Goal: Task Accomplishment & Management: Complete application form

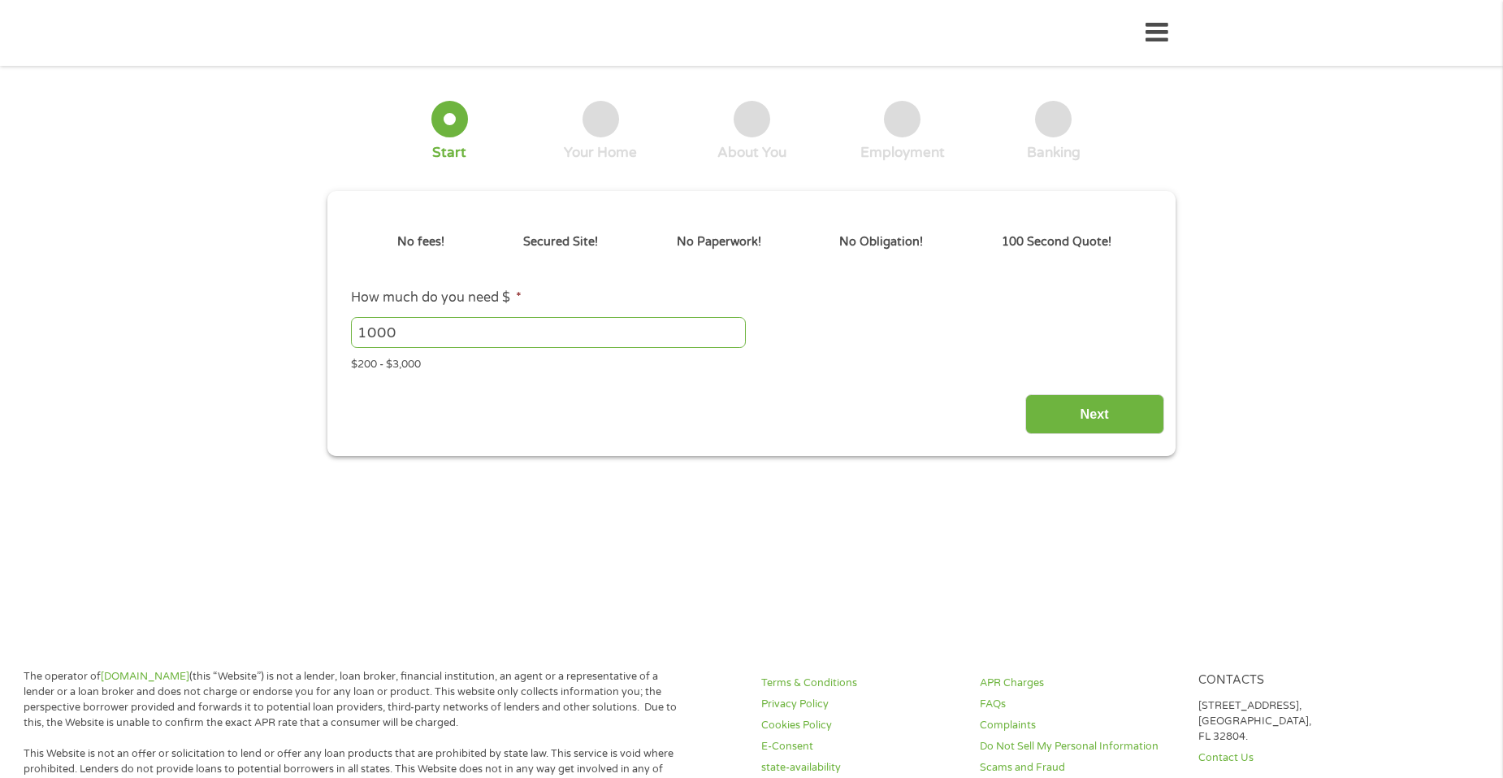
click at [1242, 336] on main "1 Start 2 Your Home 3 About You 4 Employment 5 Banking 6 This field is hidden w…" at bounding box center [751, 351] width 1503 height 549
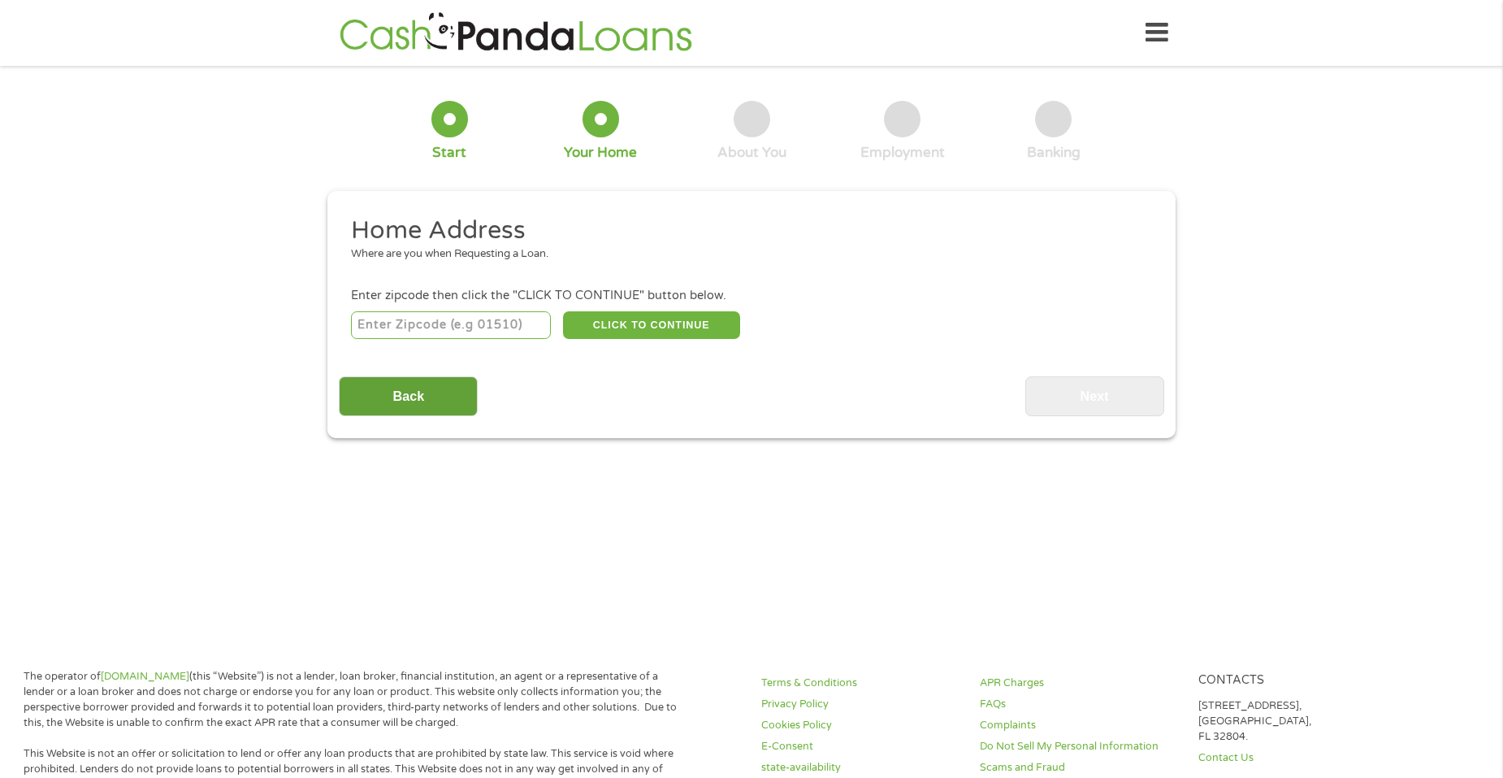
click at [378, 407] on input "Back" at bounding box center [408, 396] width 139 height 40
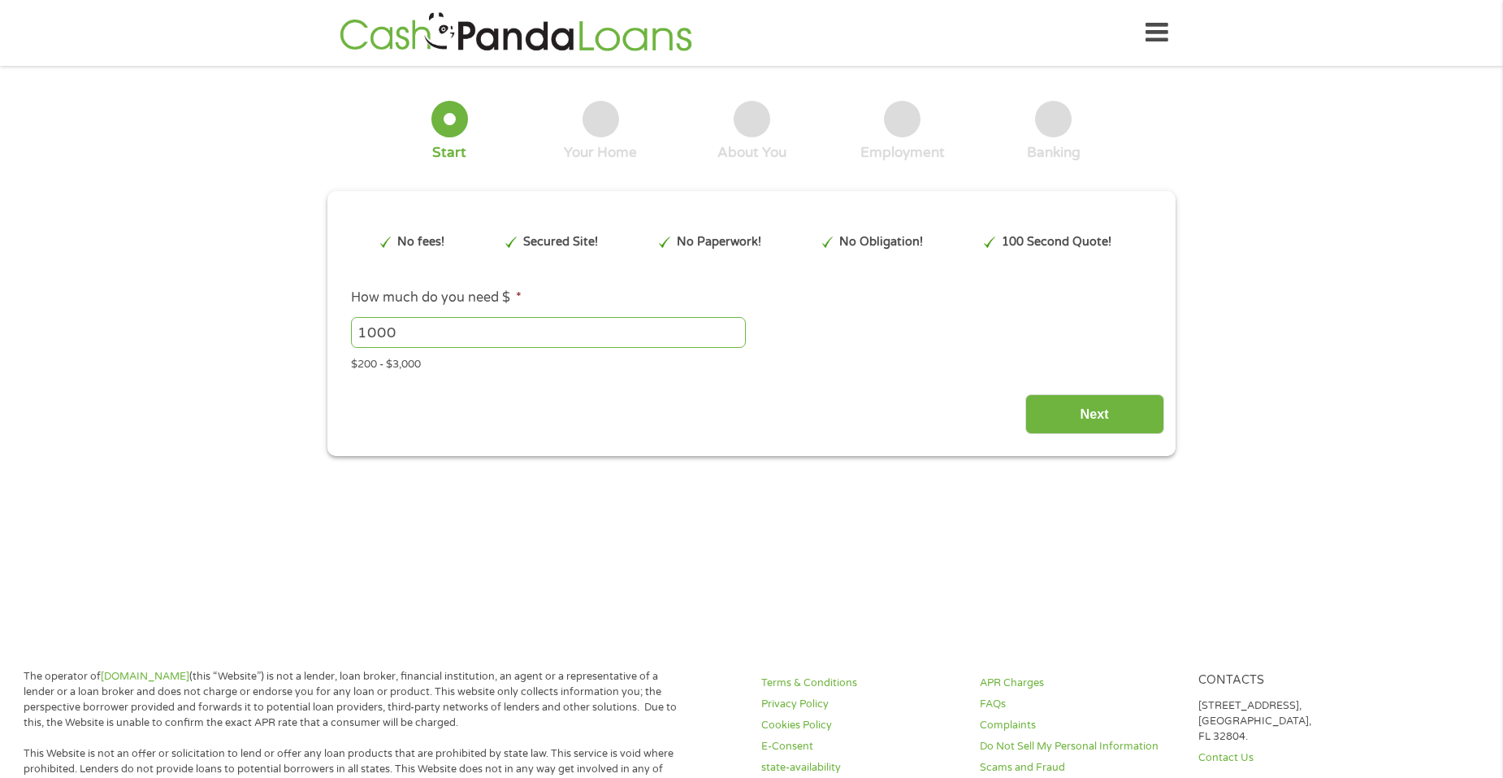
scroll to position [7, 7]
drag, startPoint x: 403, startPoint y: 334, endPoint x: 306, endPoint y: 345, distance: 98.1
click at [306, 345] on div "1 Start 2 Your Home 3 About You 4 Employment 5 Banking 6 This field is hidden w…" at bounding box center [751, 266] width 1503 height 379
type input "700"
click at [1113, 415] on input "Next" at bounding box center [1095, 414] width 139 height 40
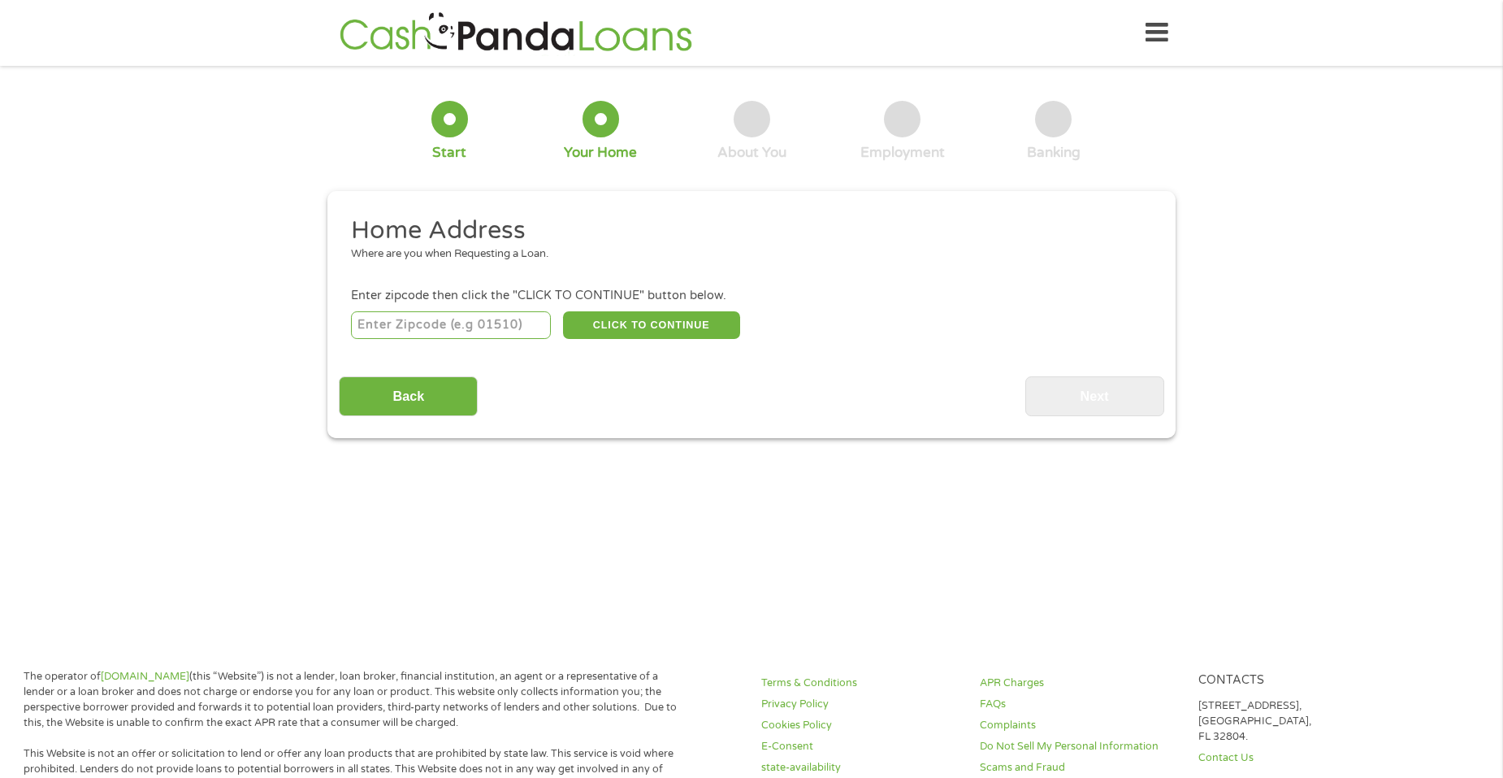
click at [392, 323] on input "number" at bounding box center [451, 325] width 201 height 28
type input "38834"
click at [600, 329] on button "CLICK TO CONTINUE" at bounding box center [651, 325] width 177 height 28
type input "38834"
type input "Corinth"
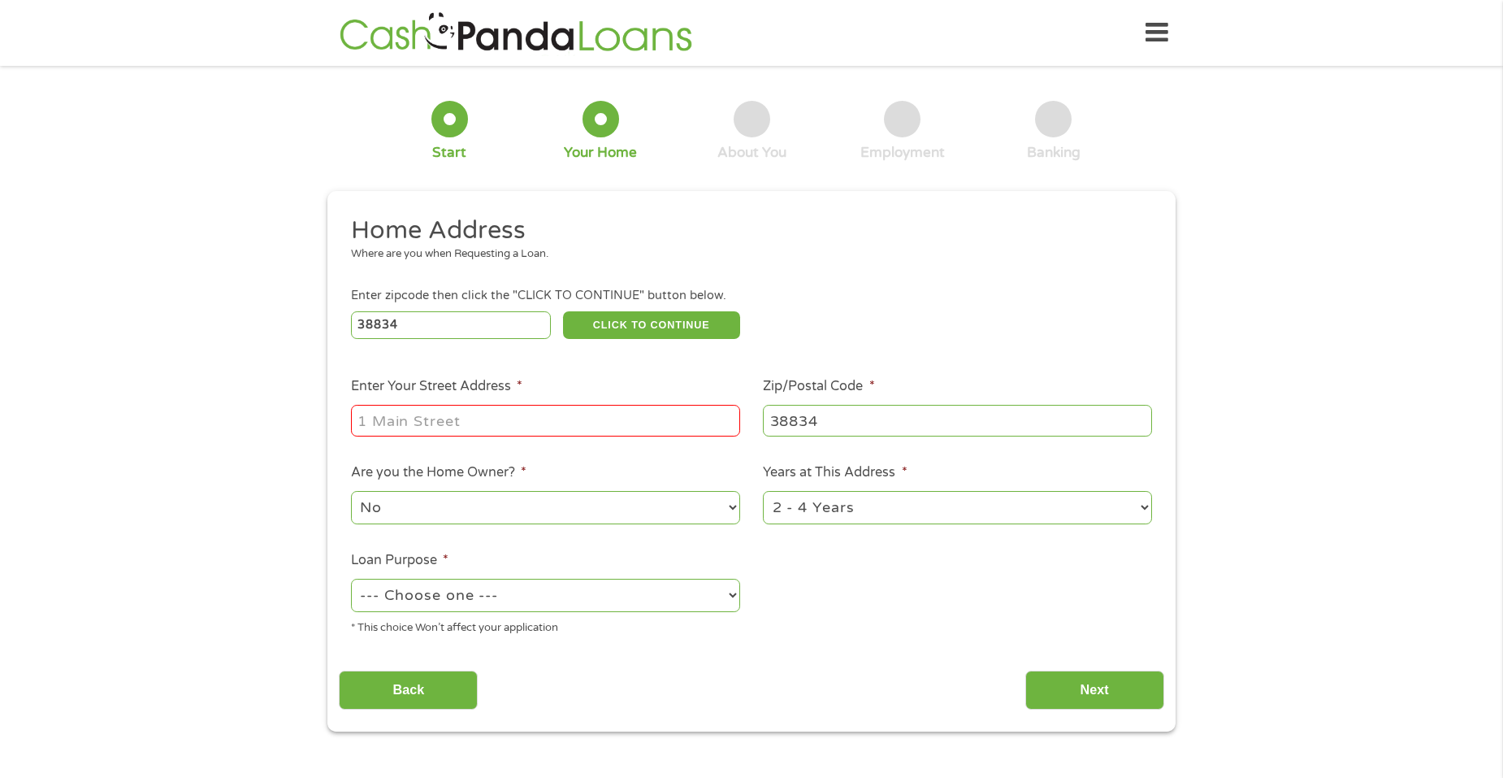
click at [530, 408] on input "Enter Your Street Address *" at bounding box center [545, 420] width 389 height 31
type input "1301 Dickey Street"
click at [470, 506] on select "No Yes" at bounding box center [545, 507] width 389 height 33
click at [351, 491] on select "No Yes" at bounding box center [545, 507] width 389 height 33
click at [814, 507] on select "1 Year or less 1 - 2 Years 2 - 4 Years Over 4 Years" at bounding box center [957, 507] width 389 height 33
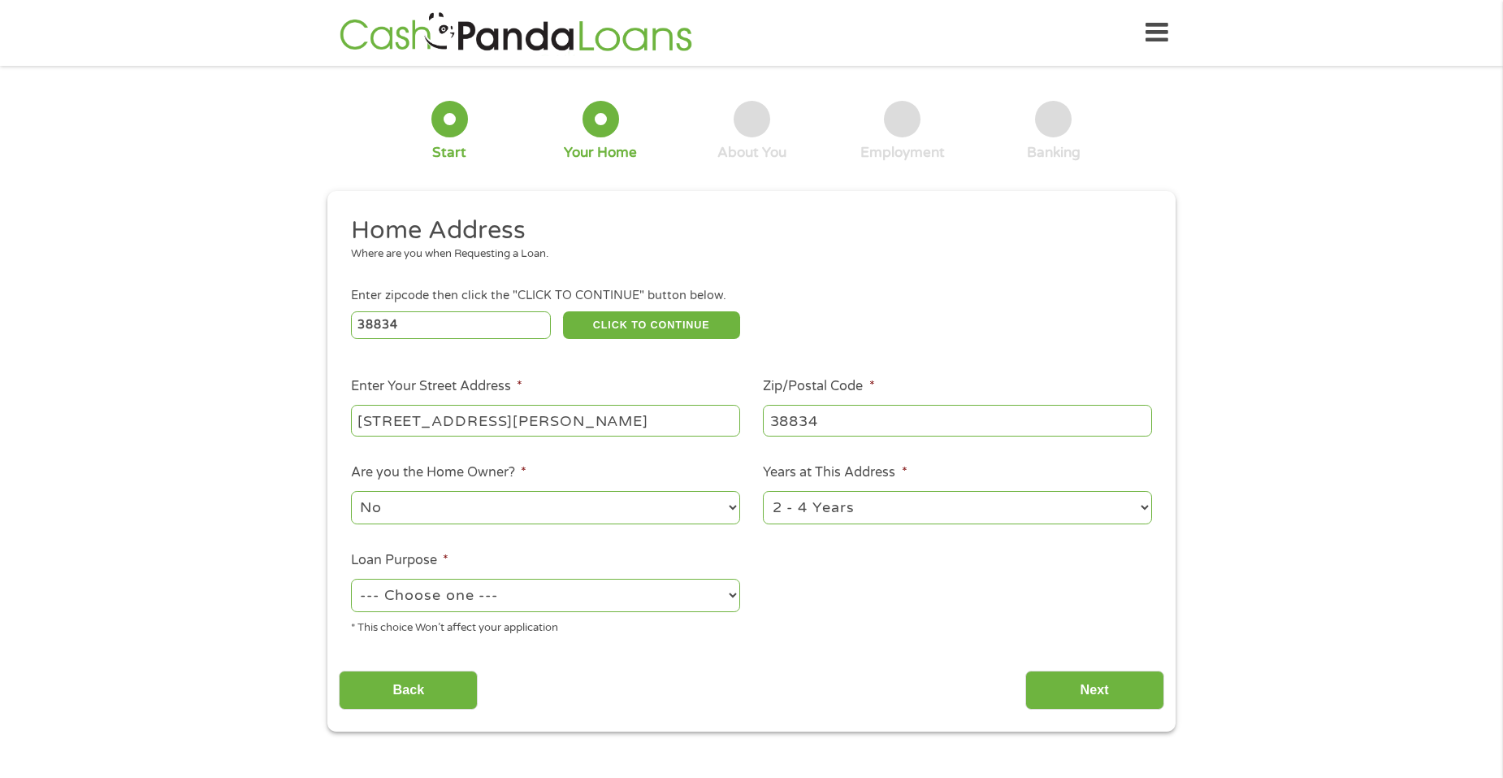
select select "24months"
click at [763, 491] on select "1 Year or less 1 - 2 Years 2 - 4 Years Over 4 Years" at bounding box center [957, 507] width 389 height 33
click at [563, 605] on select "--- Choose one --- Pay Bills Debt Consolidation Home Improvement Major Purchase…" at bounding box center [545, 595] width 389 height 33
select select "other"
click at [351, 579] on select "--- Choose one --- Pay Bills Debt Consolidation Home Improvement Major Purchase…" at bounding box center [545, 595] width 389 height 33
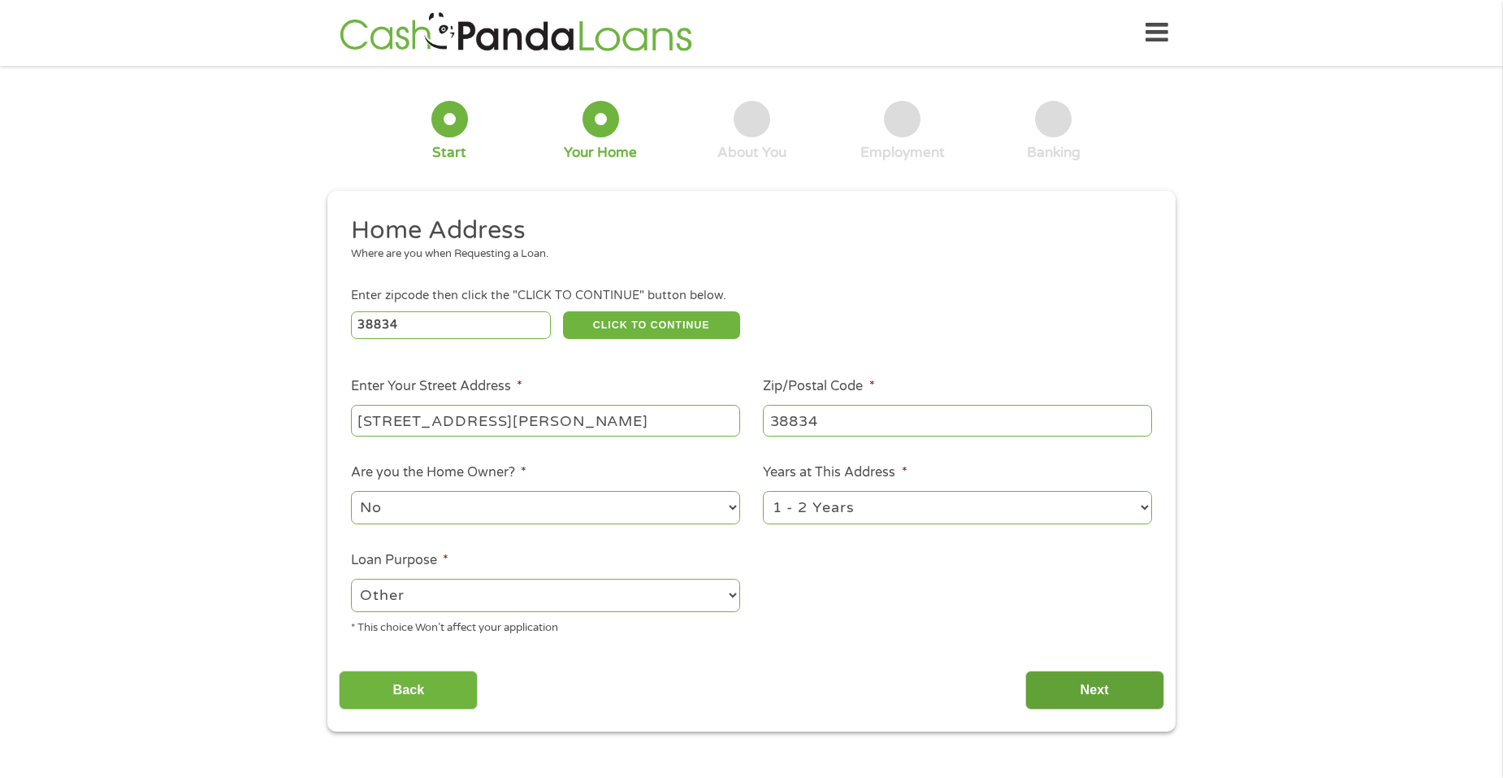
click at [1048, 683] on input "Next" at bounding box center [1095, 690] width 139 height 40
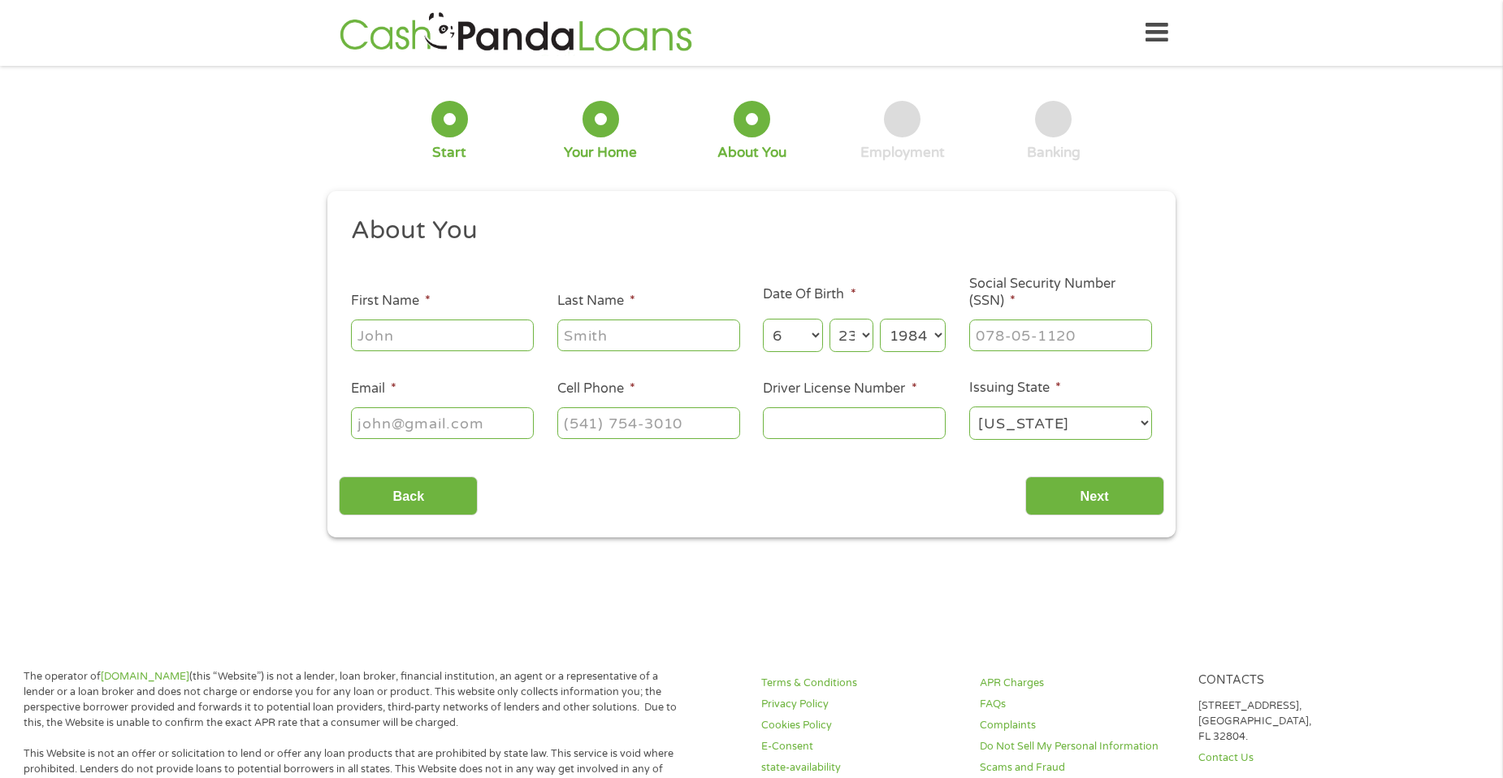
click at [468, 337] on input "First Name *" at bounding box center [442, 334] width 183 height 31
type input "Brandon"
type input "Hannah"
type input "ballballer14@yahoo.com"
type input "(662) 415-4586"
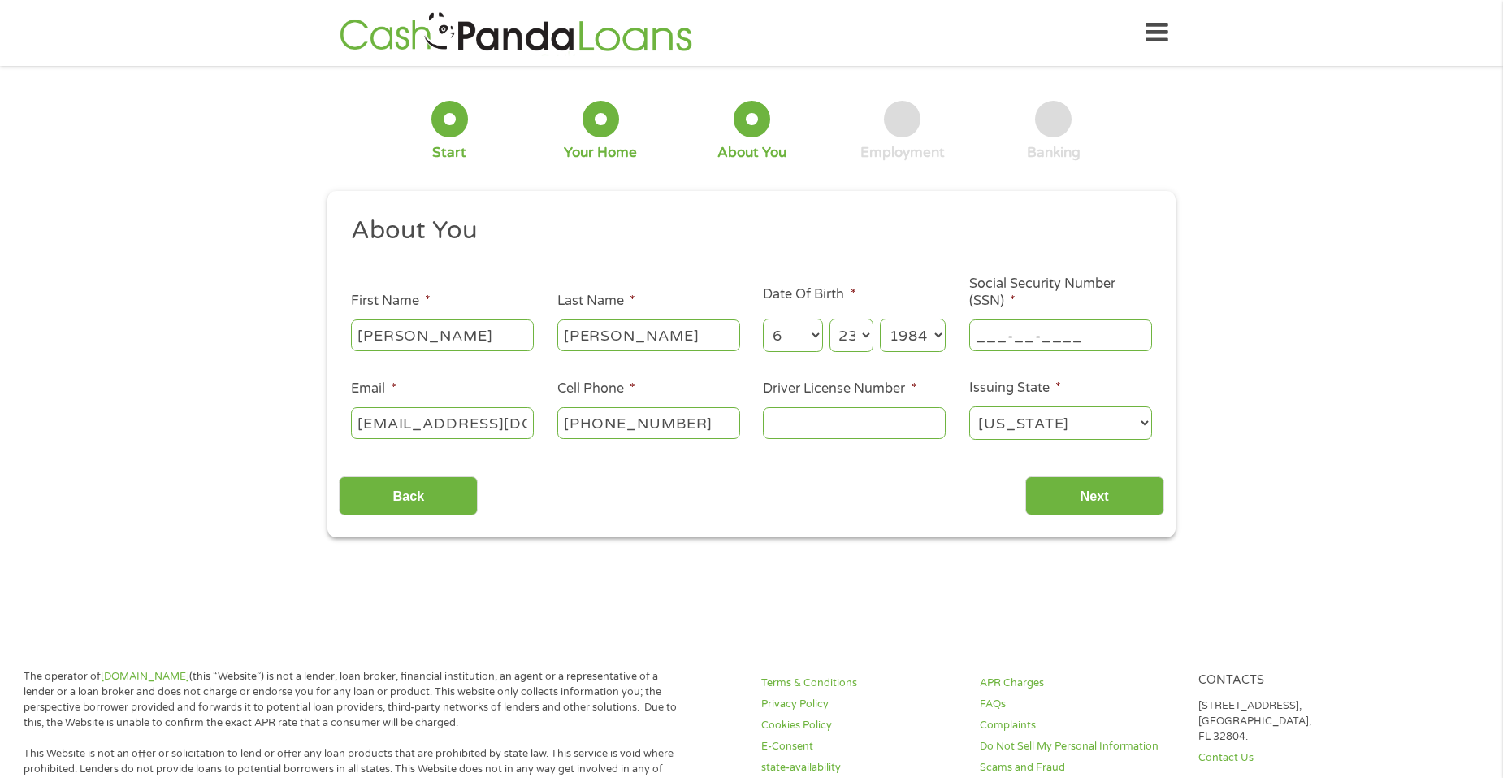
click at [998, 342] on input "___-__-____" at bounding box center [1060, 334] width 183 height 31
type input "276-86-0684"
click at [867, 424] on input "Driver License Number *" at bounding box center [854, 422] width 183 height 31
type input "177126953"
click at [1080, 499] on input "Next" at bounding box center [1095, 496] width 139 height 40
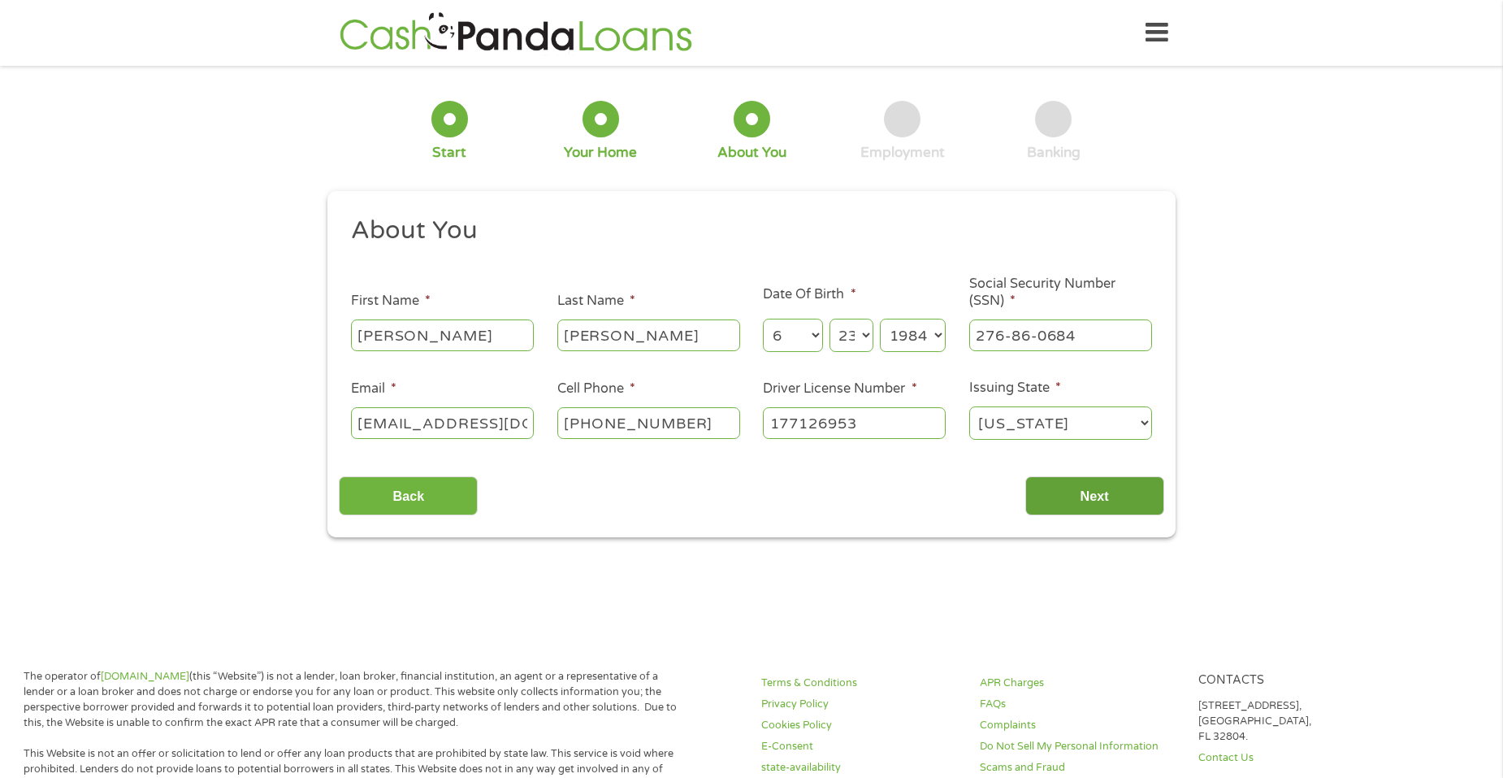
click at [1091, 504] on input "Next" at bounding box center [1095, 496] width 139 height 40
click at [605, 269] on ul "About You This field is hidden when viewing the form Title * --- Choose one ---…" at bounding box center [751, 335] width 825 height 240
click at [815, 336] on select "Month 1 2 3 4 5 6 7 8 9 10 11 12" at bounding box center [792, 335] width 59 height 33
click at [763, 319] on select "Month 1 2 3 4 5 6 7 8 9 10 11 12" at bounding box center [792, 335] width 59 height 33
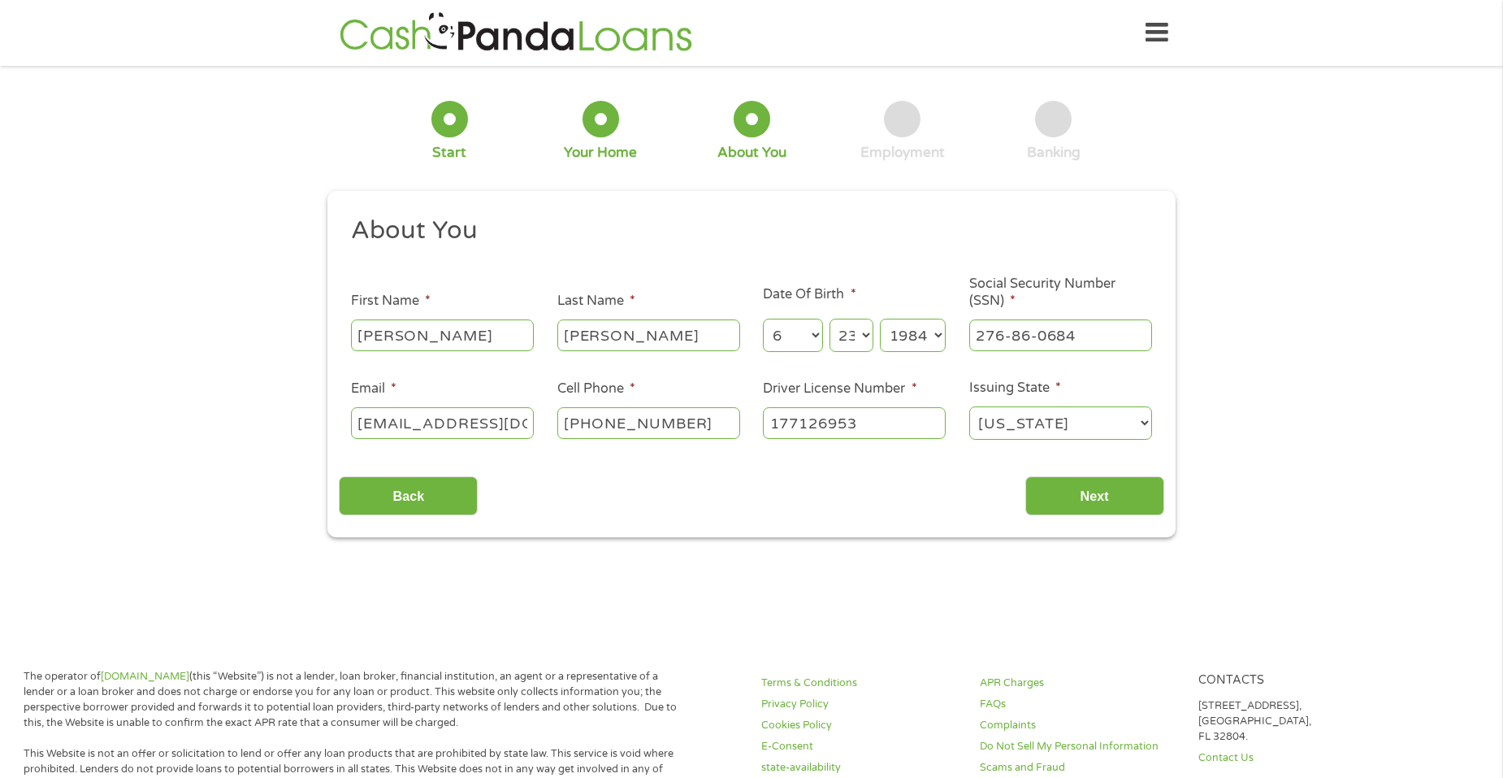
click at [865, 342] on select "Day 1 2 3 4 5 6 7 8 9 10 11 12 13 14 15 16 17 18 19 20 21 22 23 24 25 26 27 28 …" at bounding box center [852, 335] width 44 height 33
click at [830, 319] on select "Day 1 2 3 4 5 6 7 8 9 10 11 12 13 14 15 16 17 18 19 20 21 22 23 24 25 26 27 28 …" at bounding box center [852, 335] width 44 height 33
click at [928, 343] on select "Year 2007 2006 2005 2004 2003 2002 2001 2000 1999 1998 1997 1996 1995 1994 1993…" at bounding box center [913, 335] width 66 height 33
click at [880, 319] on select "Year 2007 2006 2005 2004 2003 2002 2001 2000 1999 1998 1997 1996 1995 1994 1993…" at bounding box center [913, 335] width 66 height 33
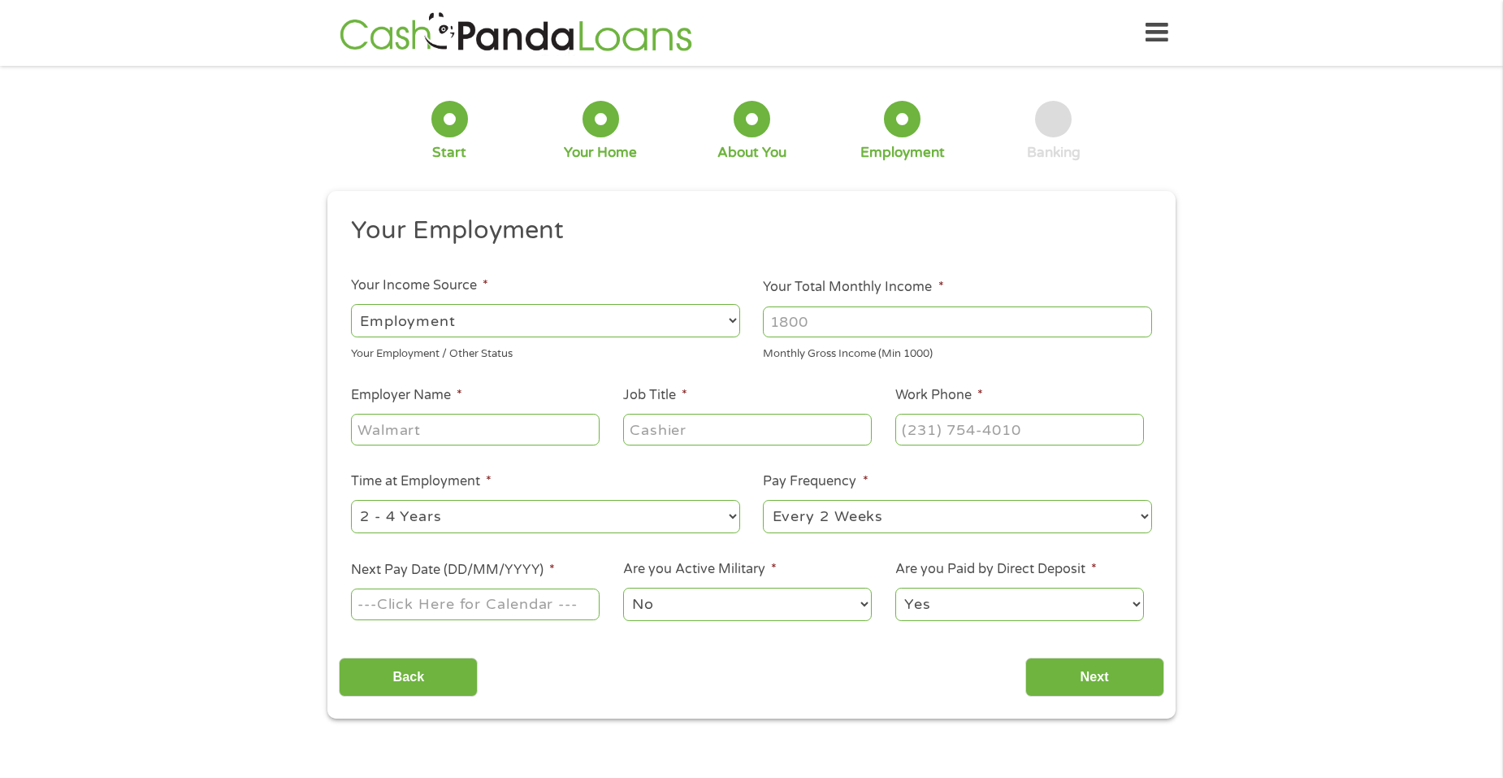
click at [578, 320] on select "--- Choose one --- Employment Self Employed Benefits" at bounding box center [545, 320] width 389 height 33
click at [351, 304] on select "--- Choose one --- Employment Self Employed Benefits" at bounding box center [545, 320] width 389 height 33
click at [909, 318] on input "Your Total Monthly Income *" at bounding box center [957, 321] width 389 height 31
type input "1200"
click at [469, 432] on input "Employer Name *" at bounding box center [475, 429] width 249 height 31
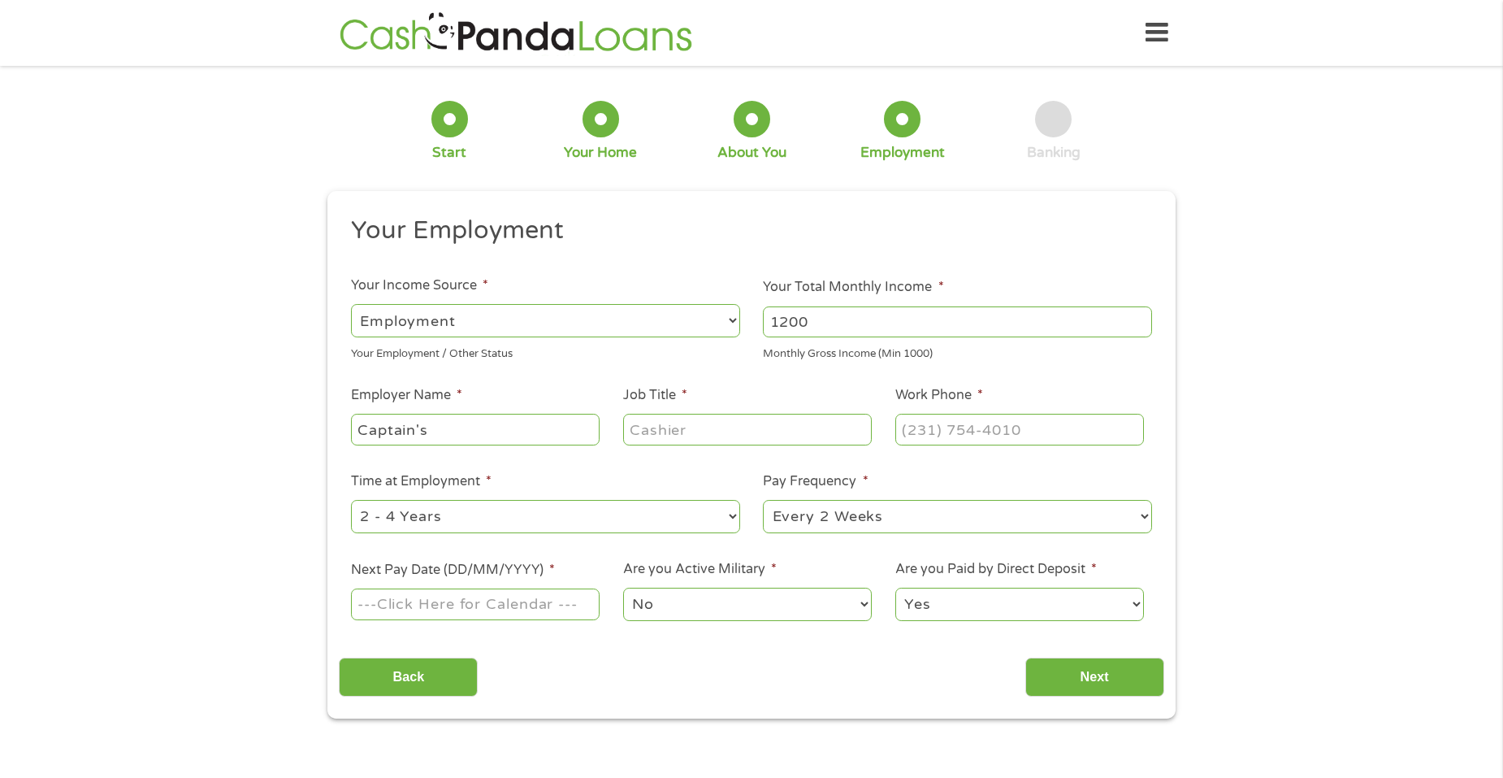
type input "Captain's"
click at [632, 434] on input "Job Title *" at bounding box center [747, 429] width 249 height 31
type input "Cooker"
click at [918, 434] on input "(___) ___-____" at bounding box center [1019, 429] width 249 height 31
type input "(662) 286-6048"
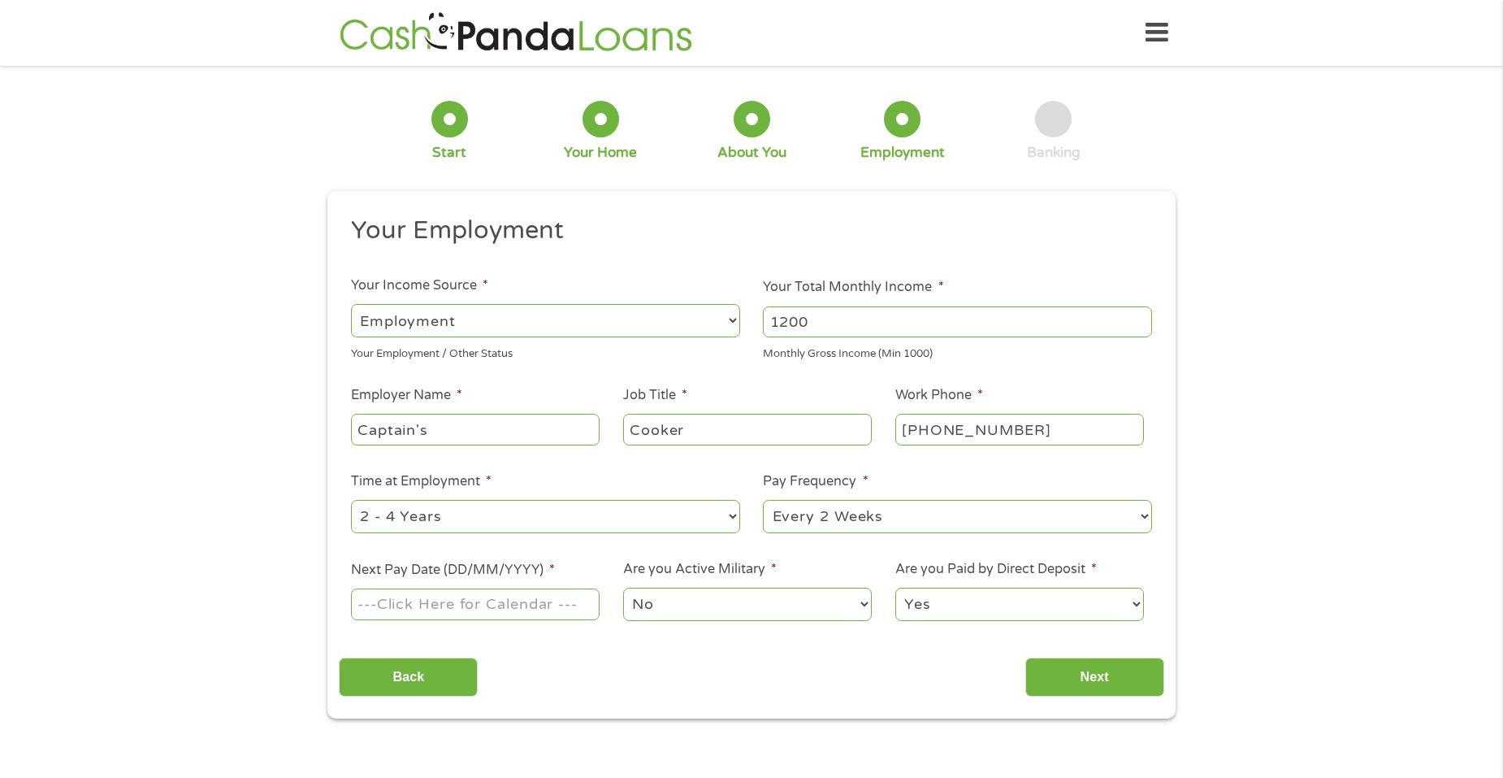
click at [725, 515] on select "--- Choose one --- 1 Year or less 1 - 2 Years 2 - 4 Years Over 4 Years" at bounding box center [545, 516] width 389 height 33
select select "12months"
click at [351, 500] on select "--- Choose one --- 1 Year or less 1 - 2 Years 2 - 4 Years Over 4 Years" at bounding box center [545, 516] width 389 height 33
click at [905, 520] on select "--- Choose one --- Every 2 Weeks Every Week Monthly Semi-Monthly" at bounding box center [957, 516] width 389 height 33
click at [763, 500] on select "--- Choose one --- Every 2 Weeks Every Week Monthly Semi-Monthly" at bounding box center [957, 516] width 389 height 33
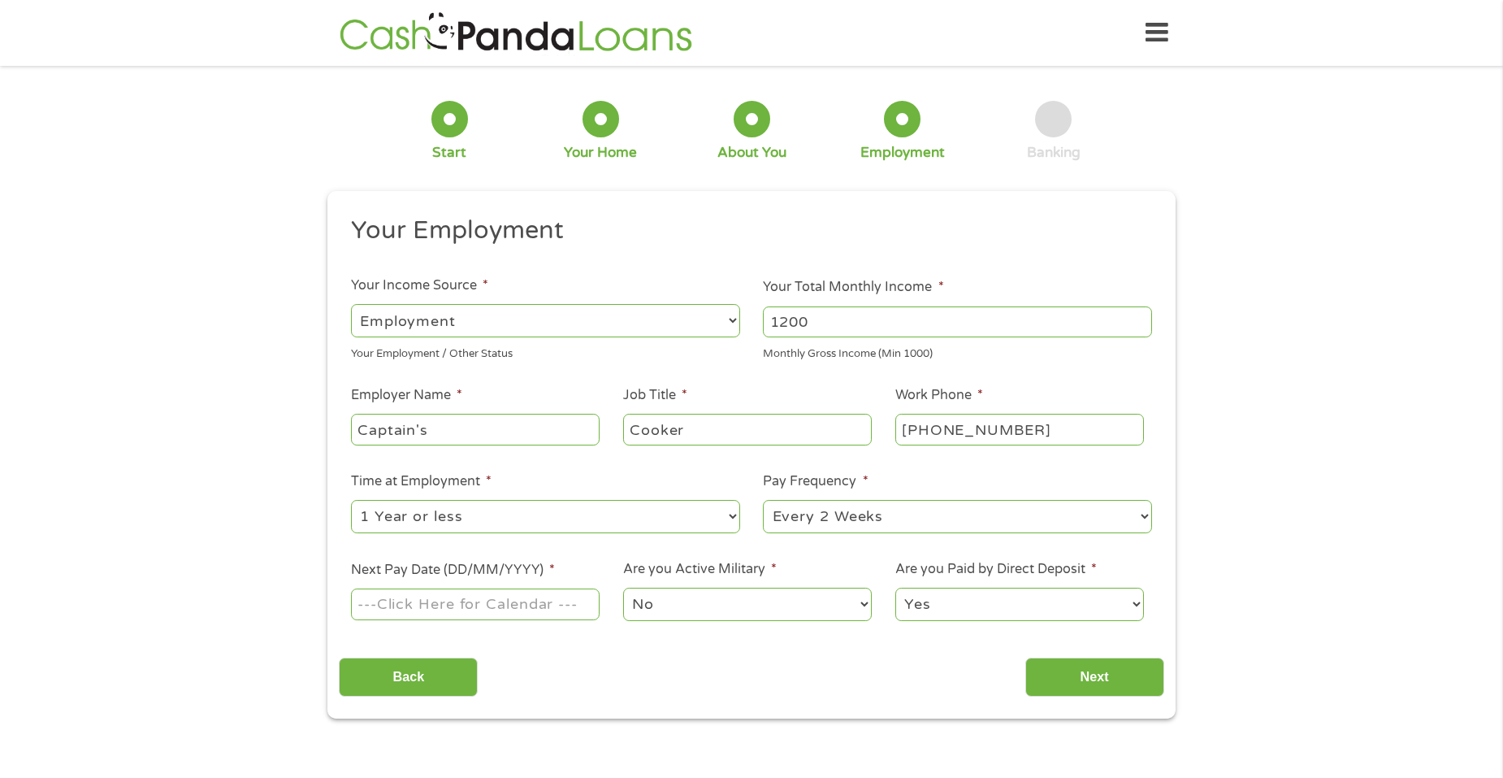
click at [520, 596] on input "Next Pay Date (DD/MM/YYYY) *" at bounding box center [475, 603] width 249 height 31
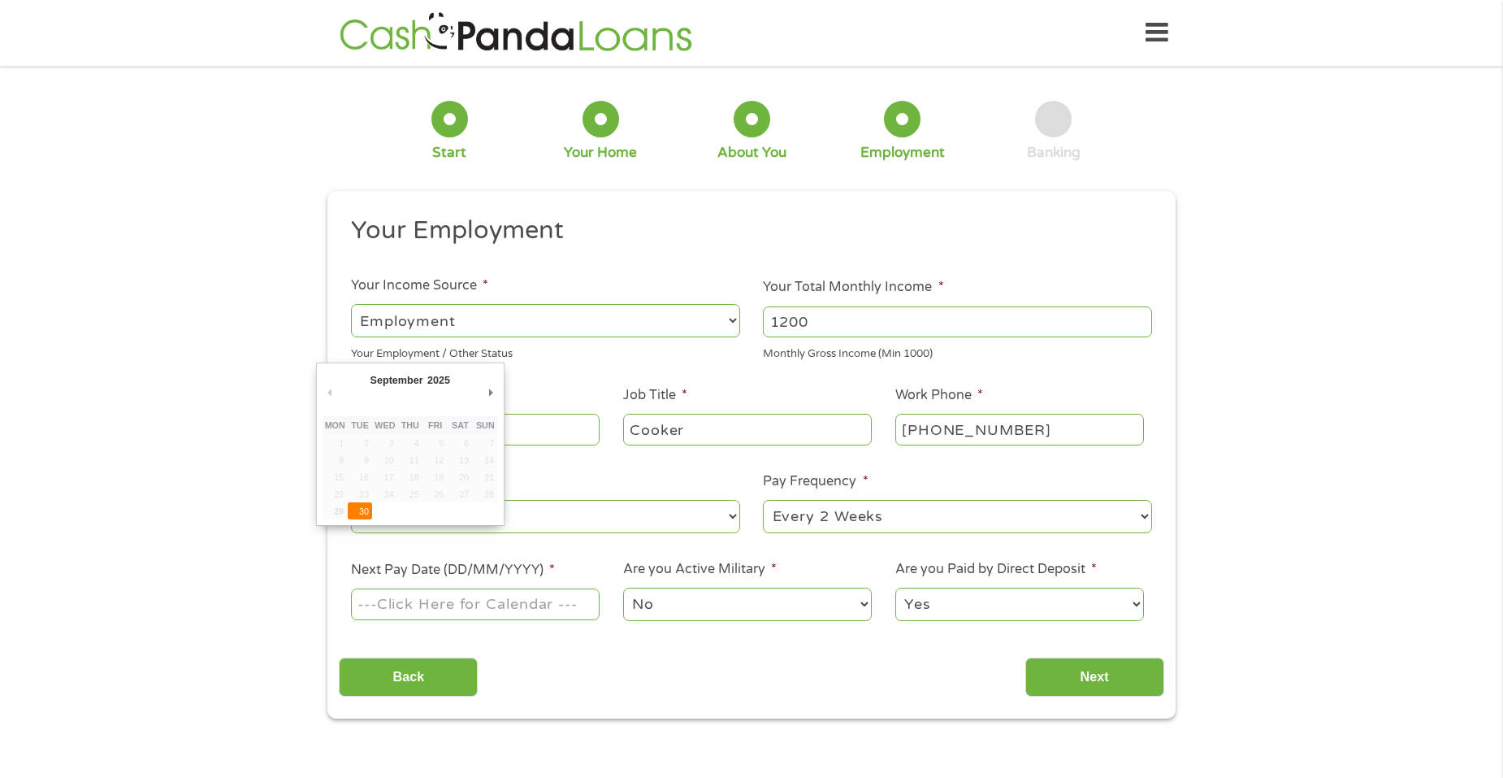
type input "30/09/2025"
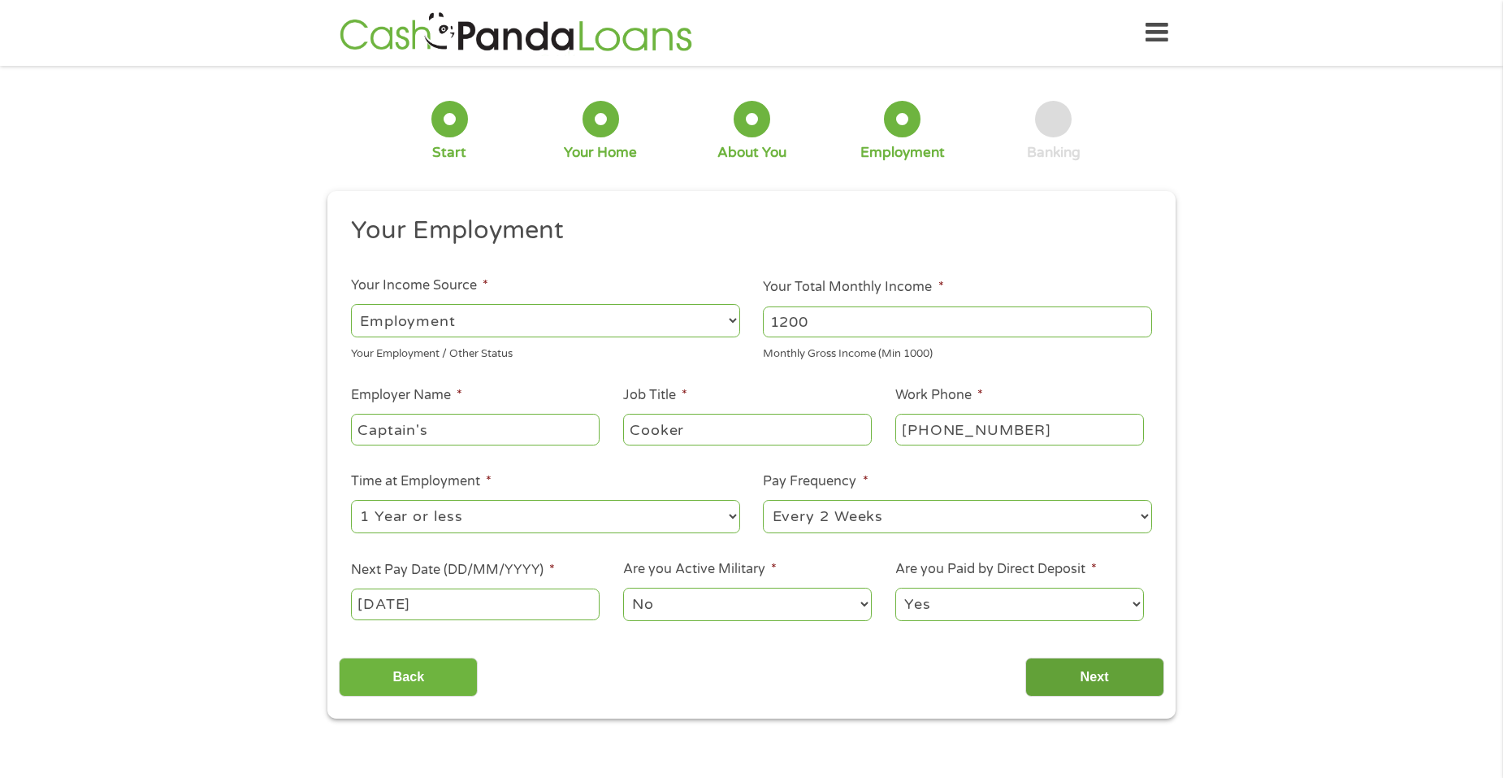
click at [1060, 679] on input "Next" at bounding box center [1095, 677] width 139 height 40
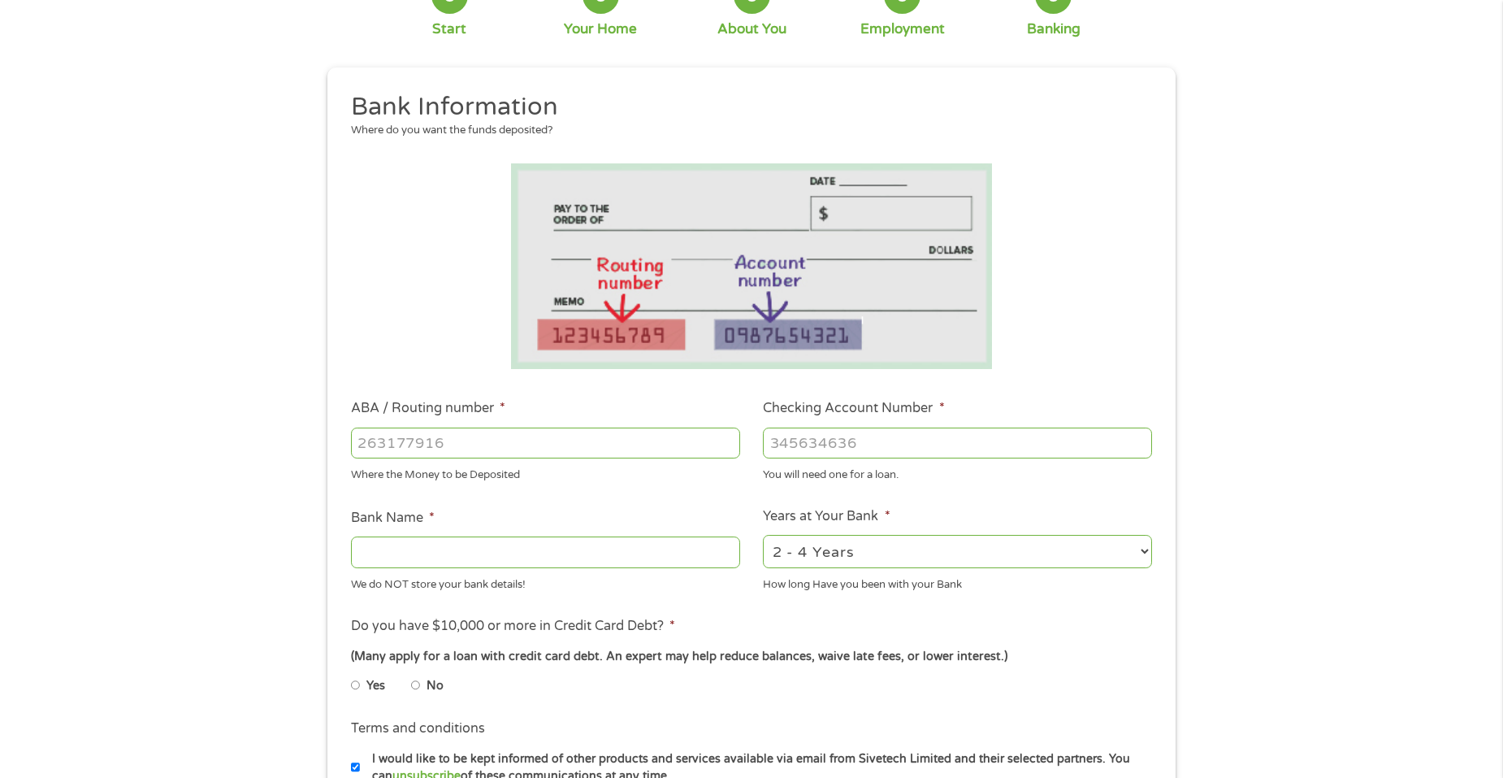
scroll to position [325, 0]
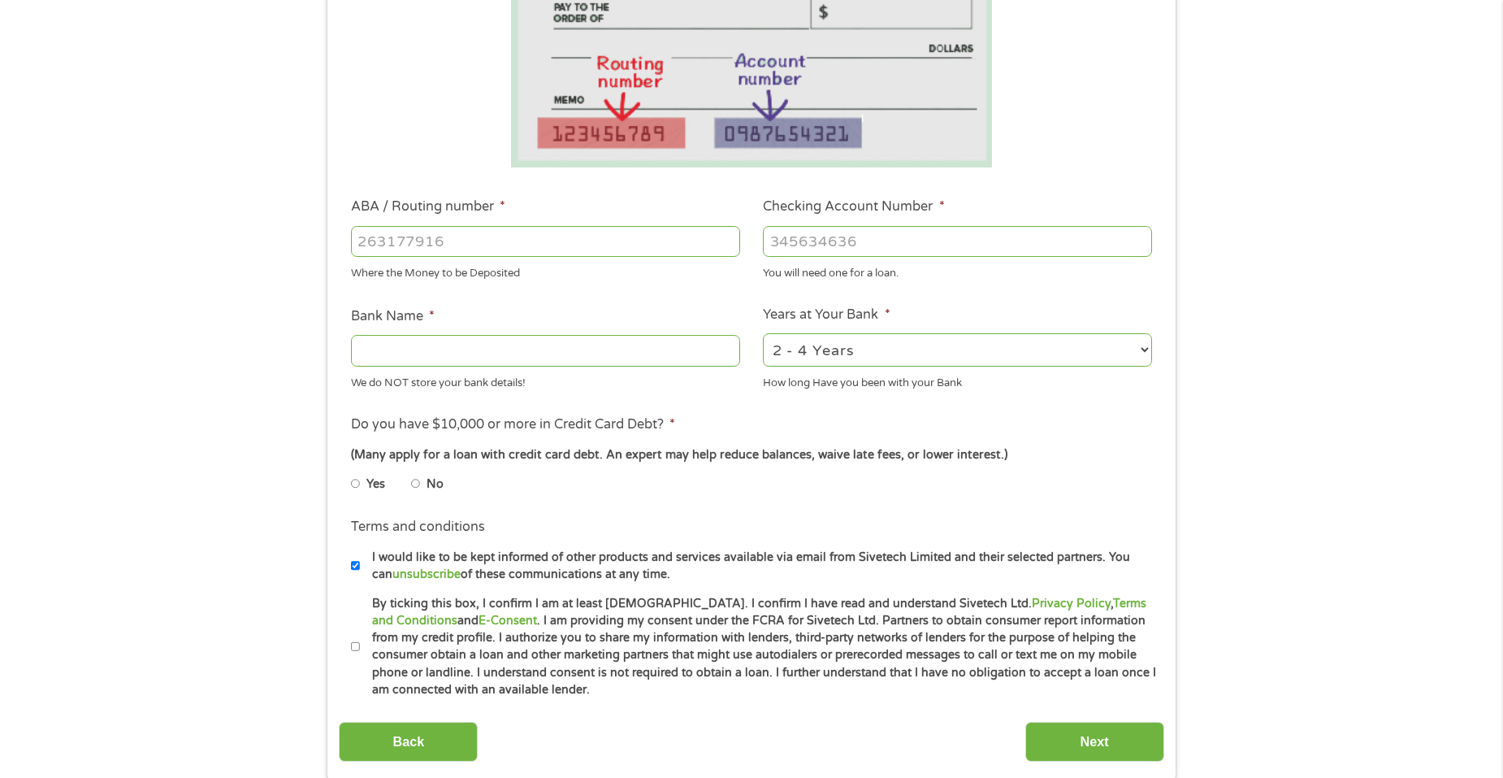
click at [492, 236] on input "ABA / Routing number *" at bounding box center [545, 241] width 389 height 31
type input "314972853"
type input "WOODFOREST NATIONAL BANK"
type input "314972853"
click at [811, 241] on input "Checking Account Number *" at bounding box center [957, 241] width 389 height 31
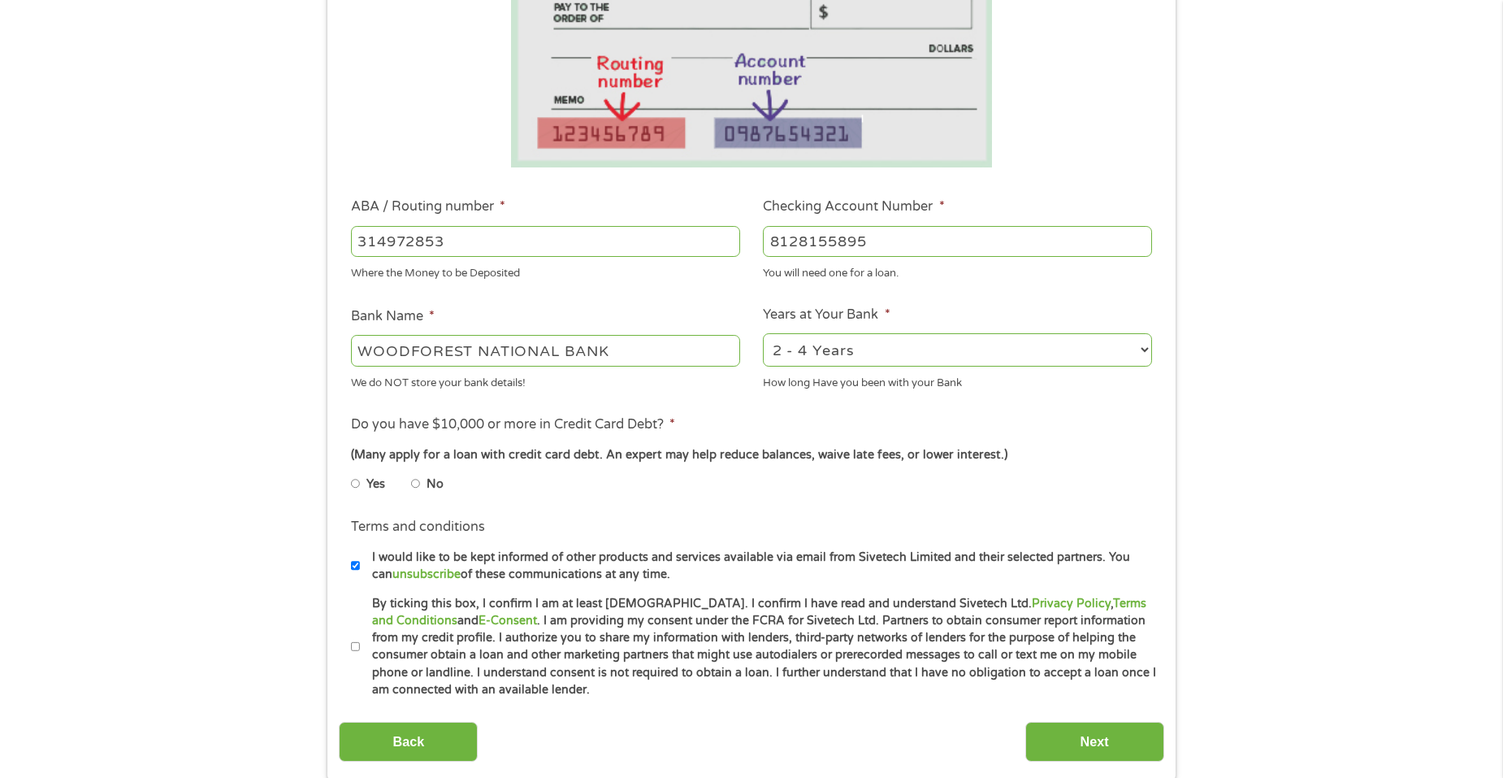
type input "8128155895"
click at [887, 352] on select "2 - 4 Years 6 - 12 Months 1 - 2 Years Over 4 Years" at bounding box center [957, 349] width 389 height 33
select select "24months"
click at [763, 333] on select "2 - 4 Years 6 - 12 Months 1 - 2 Years Over 4 Years" at bounding box center [957, 349] width 389 height 33
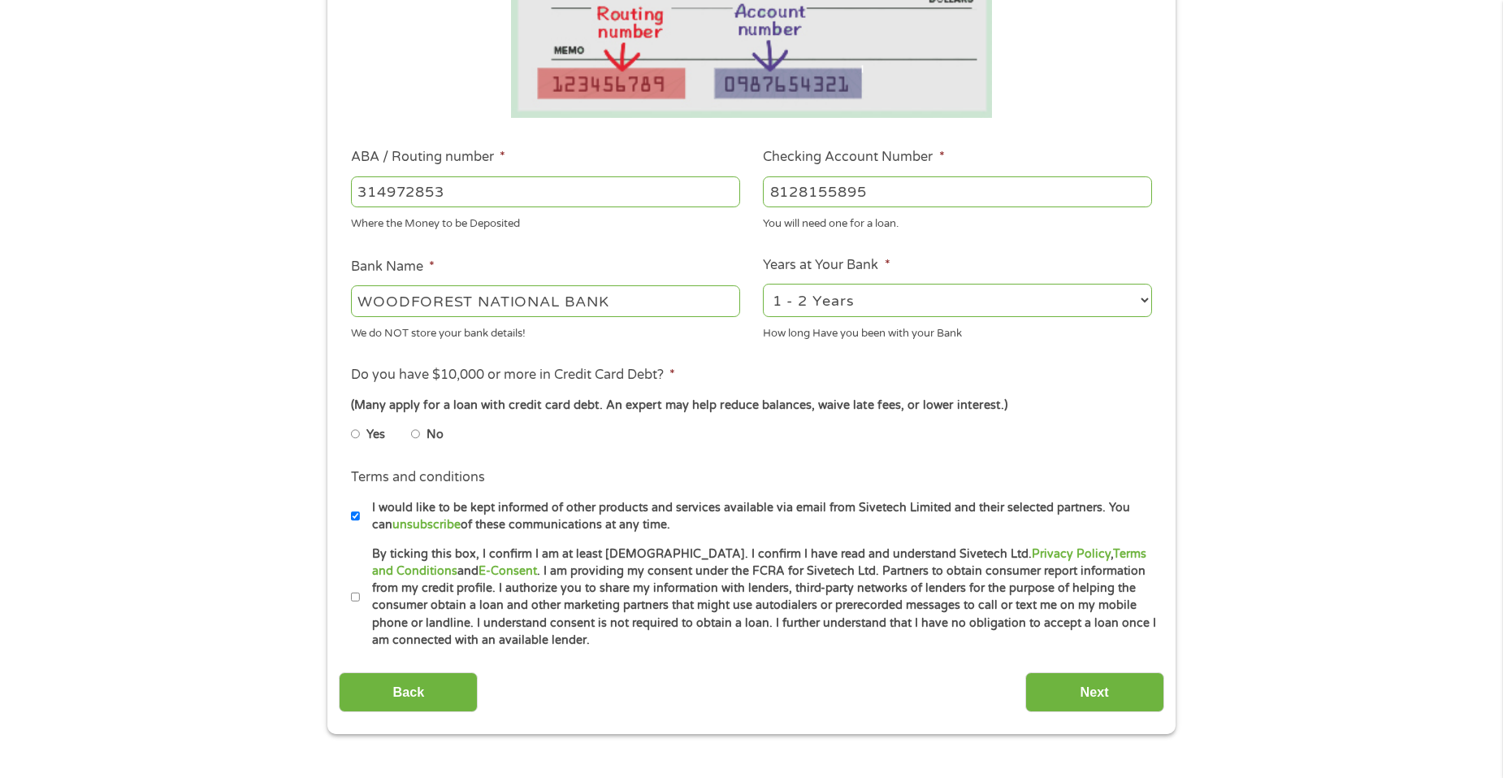
scroll to position [488, 0]
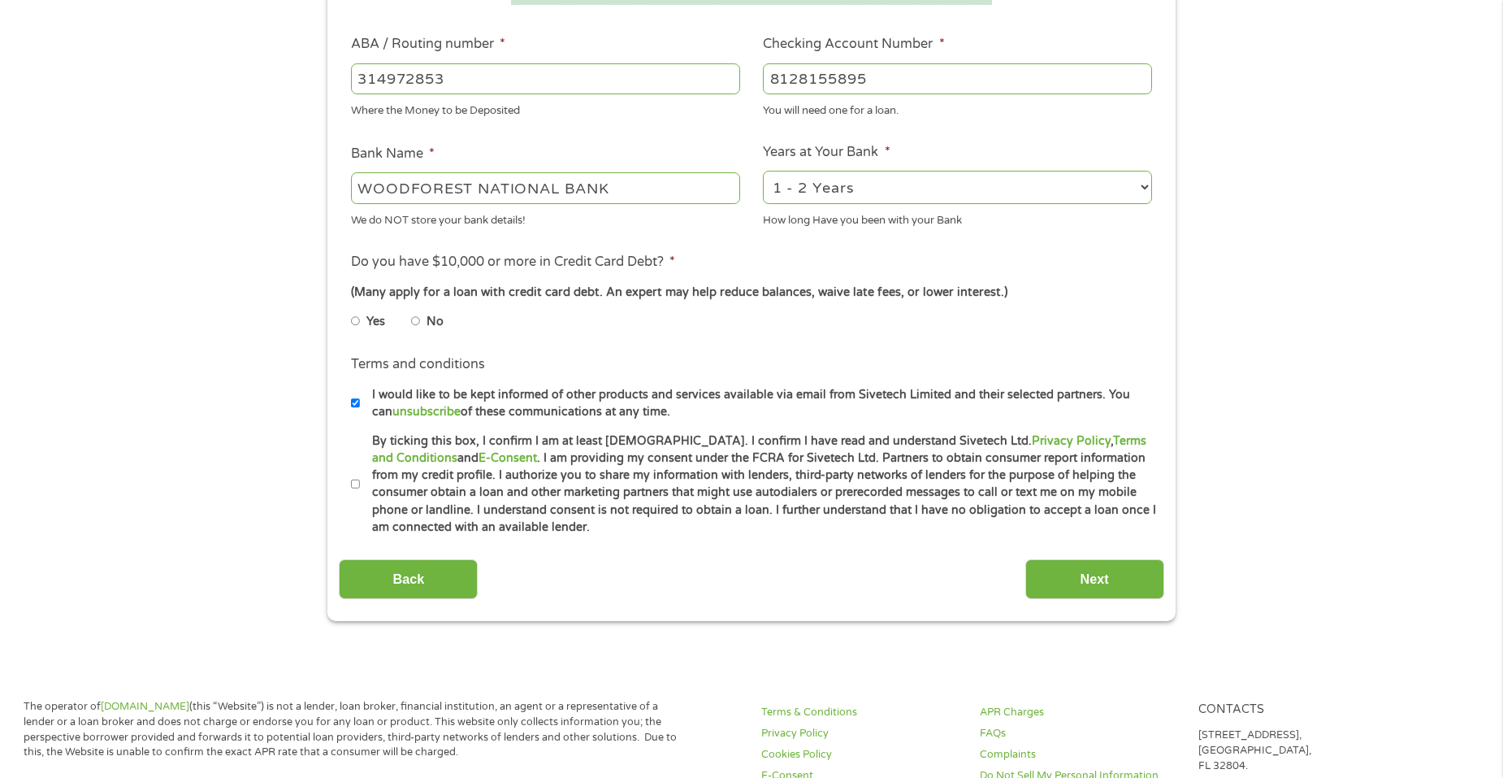
click at [413, 320] on input "No" at bounding box center [416, 321] width 10 height 26
radio input "true"
click at [355, 483] on input "By ticking this box, I confirm I am at least 18 years old. I confirm I have rea…" at bounding box center [356, 484] width 10 height 26
checkbox input "true"
click at [1062, 579] on input "Next" at bounding box center [1095, 579] width 139 height 40
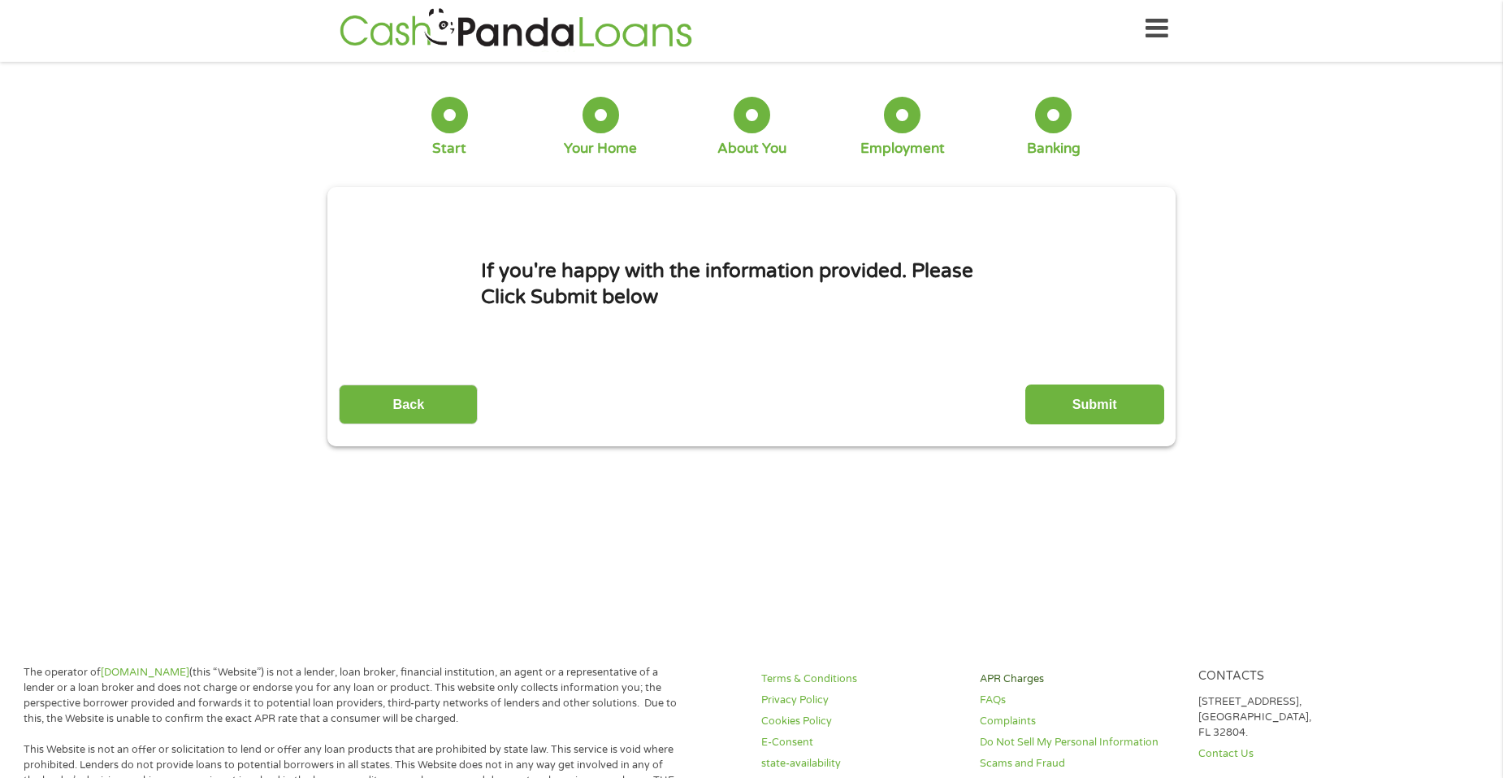
scroll to position [0, 0]
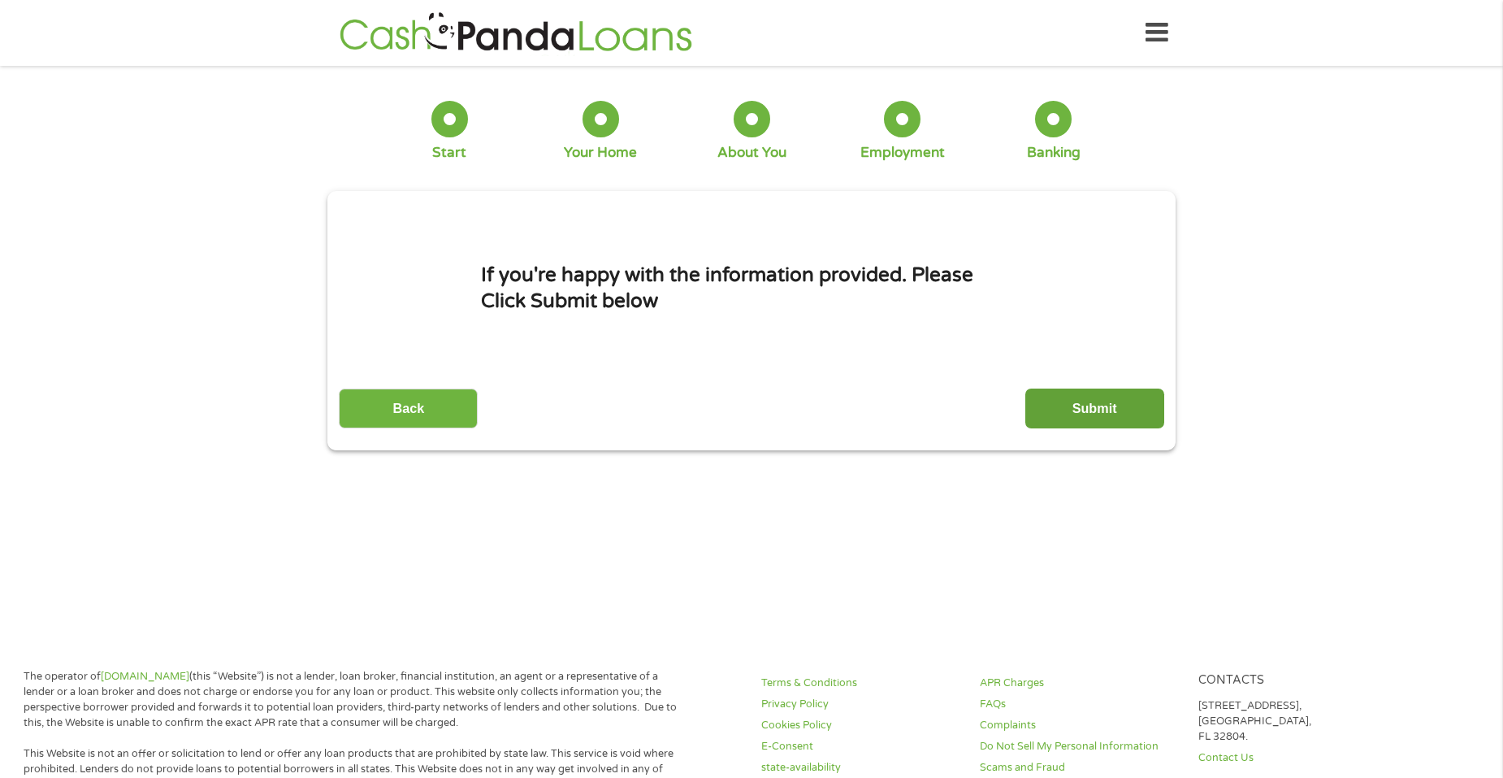
click at [1065, 407] on input "Submit" at bounding box center [1095, 408] width 139 height 40
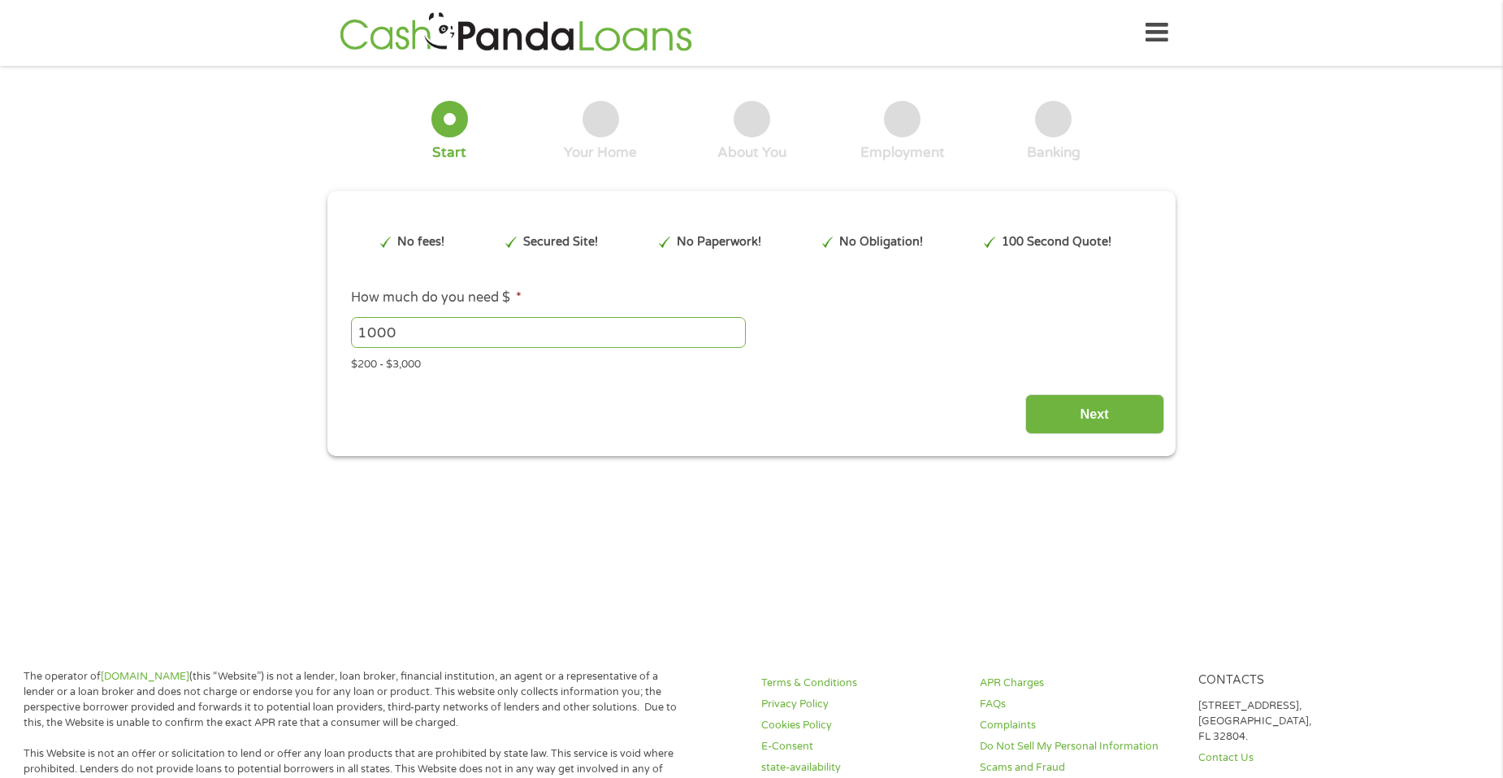
type input "Cj0KCQjw3OjGBhDYARIsADd-uX4Nu2zQ2xWgIVoBz9fvrxbpH6uBUInk5_EAENzlDfKr2S9cxLBaGDo…"
